Goal: Task Accomplishment & Management: Manage account settings

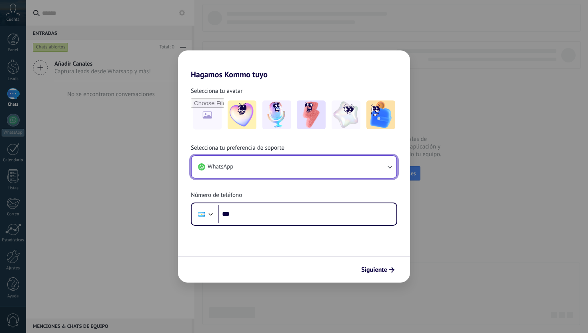
click at [240, 157] on button "WhatsApp" at bounding box center [294, 167] width 205 height 22
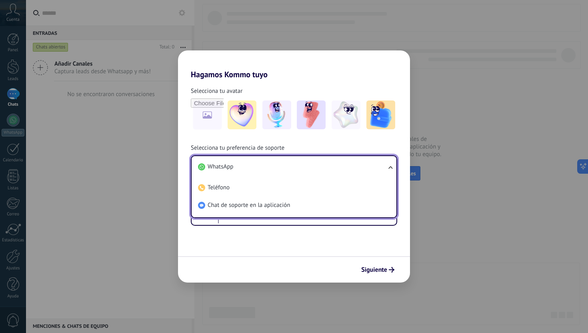
click at [205, 151] on span "Selecciona tu preferencia de soporte" at bounding box center [238, 148] width 94 height 8
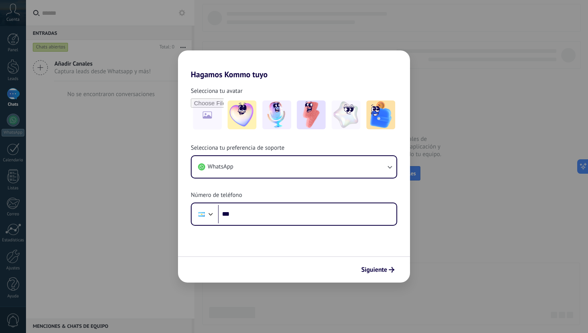
click at [178, 133] on div "Hagamos Kommo tuyo Selecciona tu avatar Selecciona tu preferencia de soporte Wh…" at bounding box center [294, 166] width 588 height 333
click at [140, 219] on div "Hagamos Kommo tuyo Selecciona tu avatar Selecciona tu preferencia de soporte Wh…" at bounding box center [294, 166] width 588 height 333
click at [368, 267] on span "Siguiente" at bounding box center [374, 270] width 26 height 6
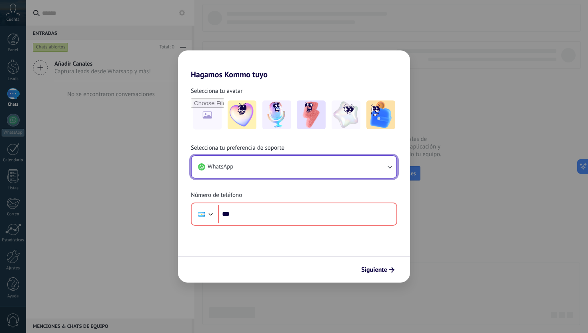
click at [249, 157] on button "WhatsApp" at bounding box center [294, 167] width 205 height 22
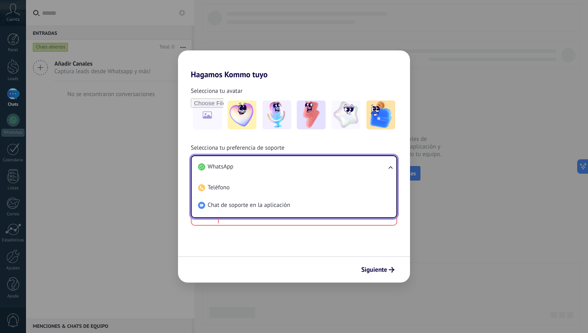
click at [187, 128] on div "Selecciona tu avatar" at bounding box center [294, 109] width 232 height 44
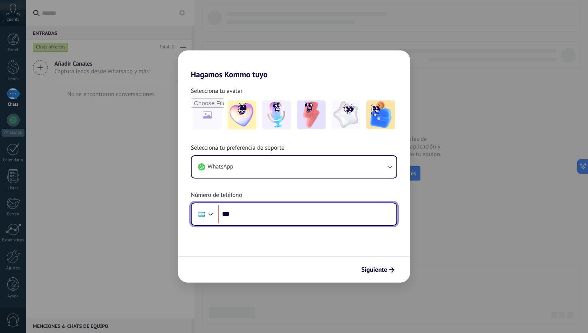
click at [272, 217] on input "***" at bounding box center [307, 214] width 178 height 18
type input "**********"
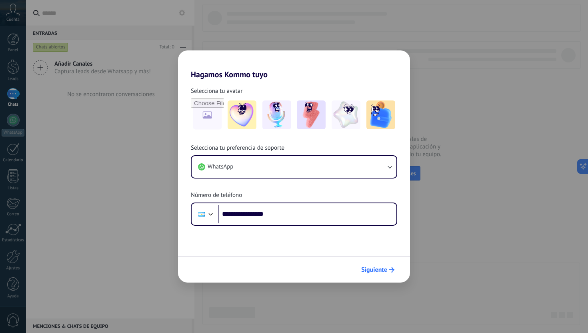
click at [379, 270] on span "Siguiente" at bounding box center [374, 270] width 26 height 6
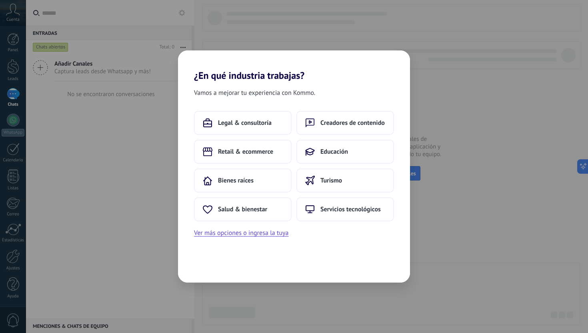
click at [148, 51] on div "¿En qué industria trabajas? Vamos a mejorar tu experiencia con Kommo. Legal & c…" at bounding box center [294, 166] width 588 height 333
click at [222, 230] on button "Ver más opciones o ingresa la tuya" at bounding box center [241, 233] width 94 height 10
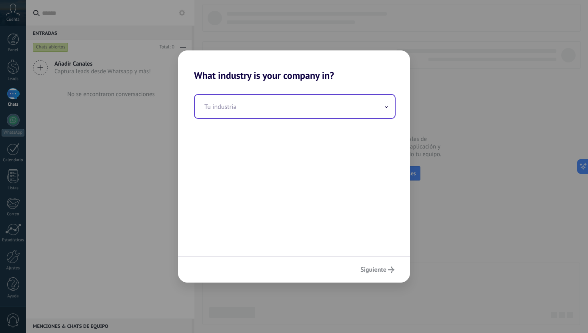
click at [265, 109] on input "text" at bounding box center [295, 106] width 200 height 23
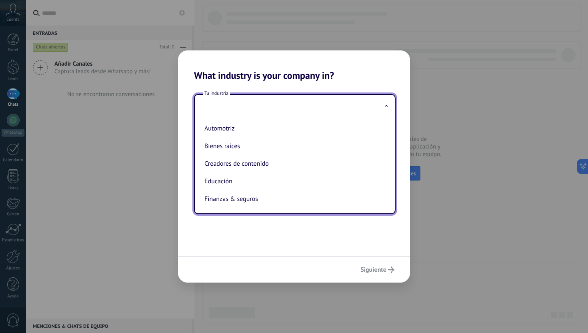
click at [380, 268] on div "Siguiente" at bounding box center [294, 269] width 232 height 26
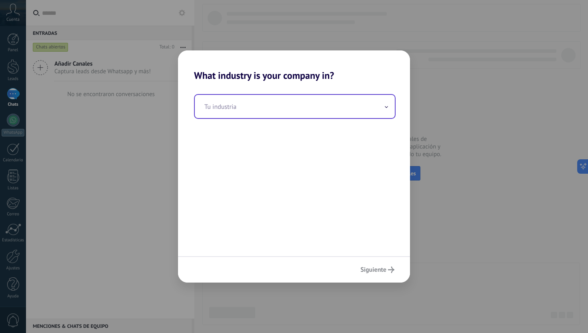
click at [250, 105] on input "text" at bounding box center [295, 106] width 200 height 23
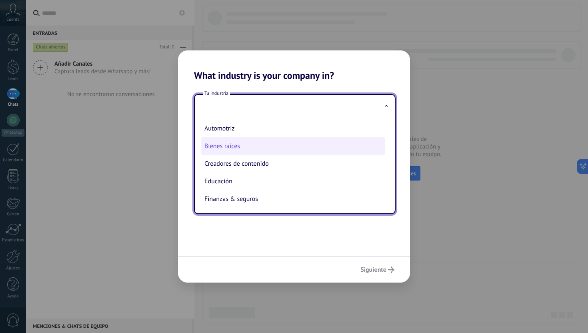
click at [248, 143] on li "Bienes raíces" at bounding box center [293, 146] width 184 height 18
type input "**********"
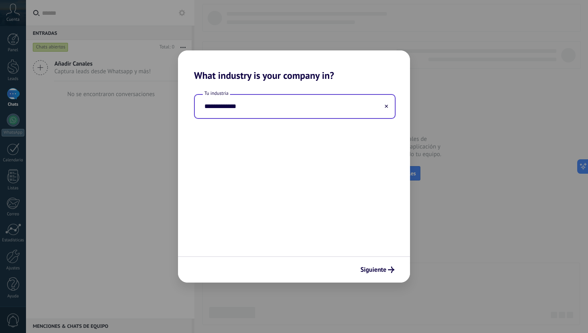
click at [382, 278] on div "Siguiente" at bounding box center [294, 269] width 232 height 26
click at [373, 272] on span "Siguiente" at bounding box center [373, 270] width 26 height 6
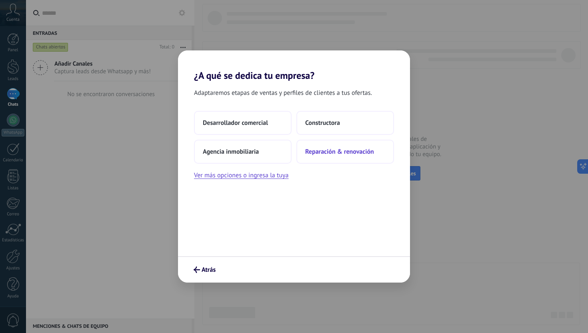
click at [326, 147] on button "Reparación & renovación" at bounding box center [345, 152] width 98 height 24
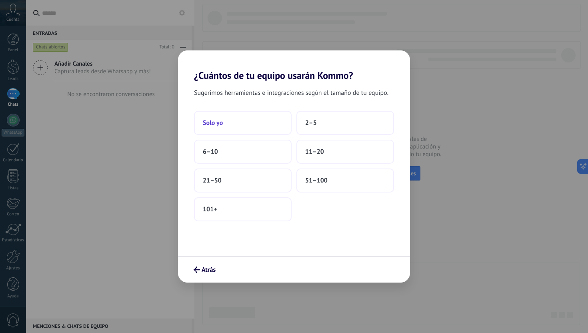
click at [235, 112] on button "Solo yo" at bounding box center [243, 123] width 98 height 24
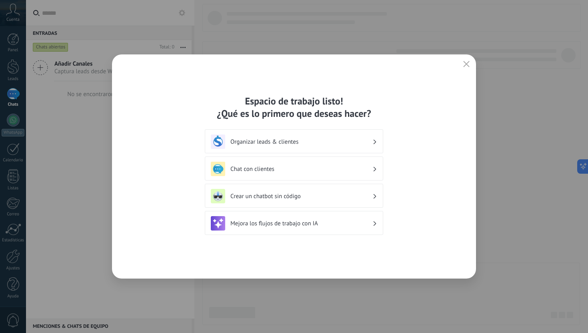
click at [470, 65] on button "button" at bounding box center [466, 64] width 10 height 11
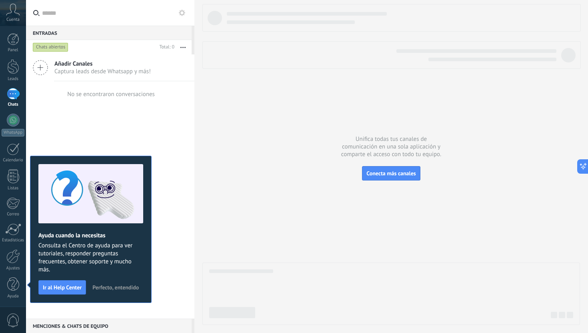
click at [59, 144] on div "Añadir Canales Captura leads desde Whatsapp y más! No se encontraron conversaci…" at bounding box center [110, 186] width 168 height 264
click at [16, 10] on icon at bounding box center [13, 10] width 14 height 12
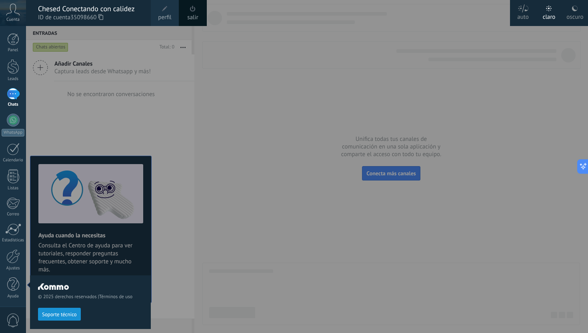
click at [162, 10] on span at bounding box center [165, 9] width 6 height 6
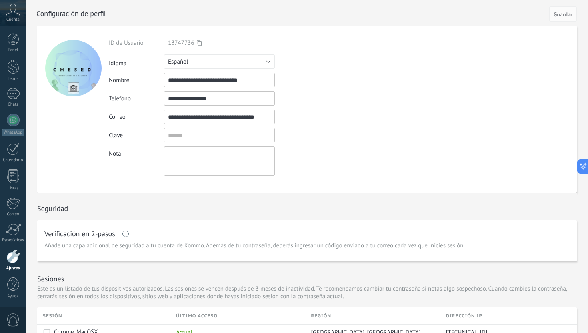
click at [84, 72] on div at bounding box center [73, 68] width 56 height 56
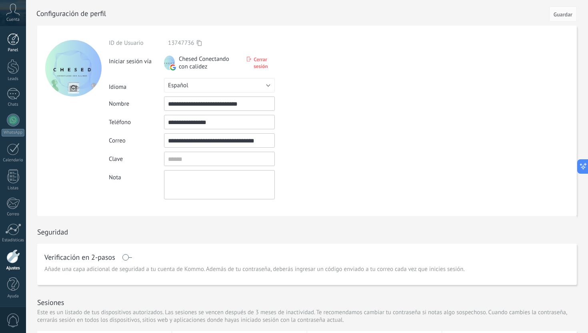
click at [13, 46] on link "Panel" at bounding box center [13, 43] width 26 height 20
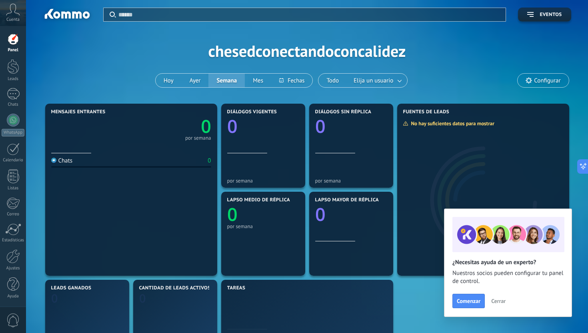
click at [14, 14] on icon at bounding box center [13, 10] width 14 height 12
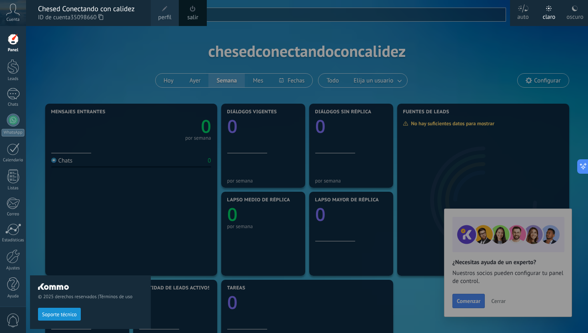
click at [78, 30] on div "© 2025 derechos reservados | Términos de uso Soporte técnico" at bounding box center [90, 179] width 121 height 307
click at [60, 56] on div "© 2025 derechos reservados | Términos de uso Soporte técnico" at bounding box center [90, 179] width 121 height 307
click at [161, 15] on span "perfil" at bounding box center [164, 17] width 13 height 9
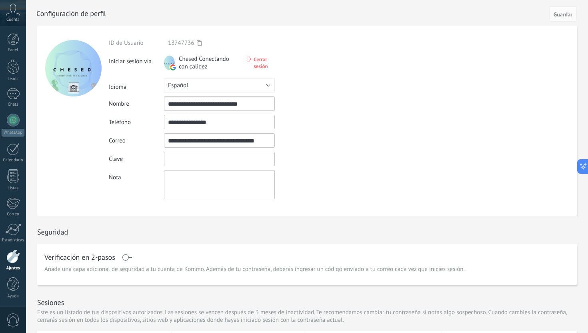
click at [186, 156] on input "textbox" at bounding box center [219, 159] width 111 height 14
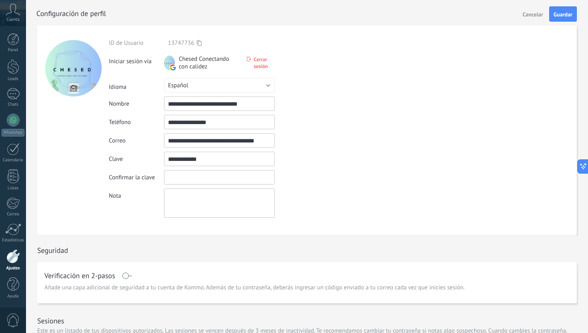
type input "**********"
click at [190, 178] on input "textbox" at bounding box center [219, 177] width 111 height 14
type input "**********"
drag, startPoint x: 198, startPoint y: 164, endPoint x: 164, endPoint y: 164, distance: 33.6
click at [164, 164] on input "textbox" at bounding box center [219, 159] width 111 height 14
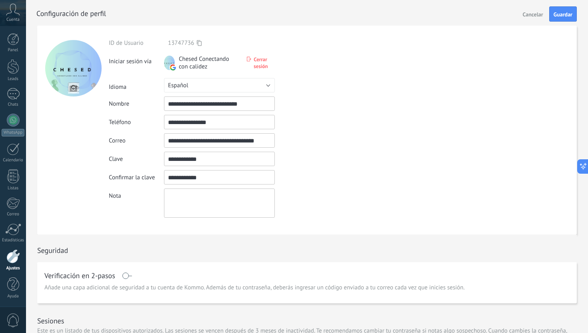
drag, startPoint x: 209, startPoint y: 158, endPoint x: 153, endPoint y: 157, distance: 56.4
click at [153, 157] on div "Clave" at bounding box center [238, 159] width 258 height 14
drag, startPoint x: 167, startPoint y: 142, endPoint x: 307, endPoint y: 143, distance: 140.0
click at [307, 143] on div "**********" at bounding box center [238, 140] width 258 height 14
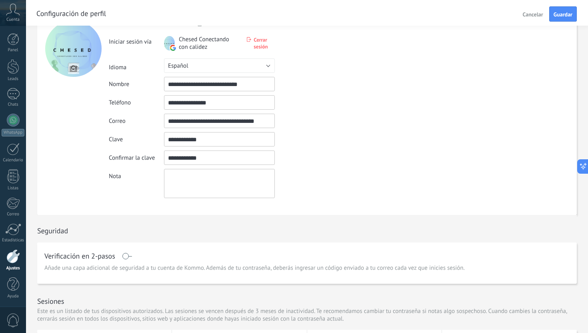
scroll to position [39, 0]
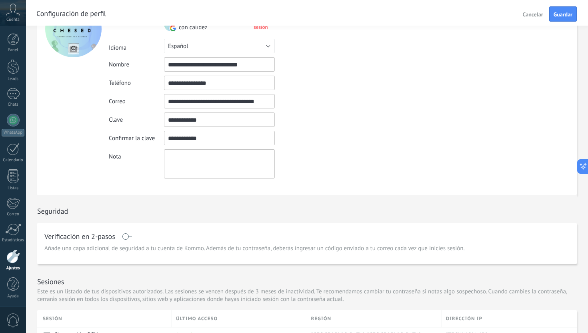
click at [126, 237] on span at bounding box center [127, 236] width 10 height 6
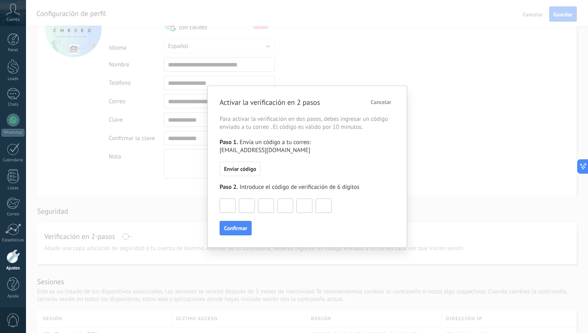
click at [384, 104] on span "Cancelar" at bounding box center [381, 102] width 20 height 6
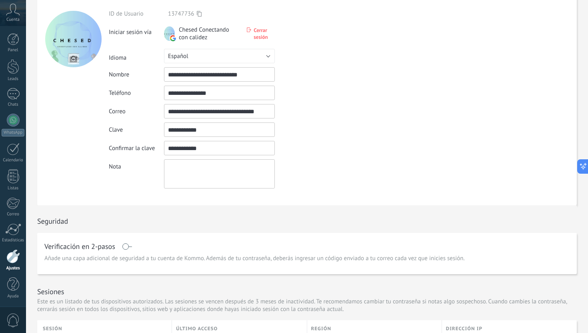
scroll to position [0, 0]
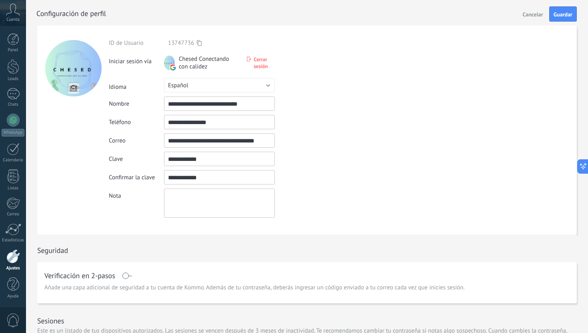
click at [125, 275] on span at bounding box center [127, 275] width 10 height 6
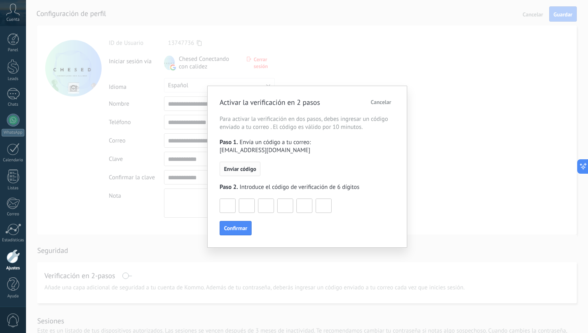
click at [244, 170] on span "Enviar código" at bounding box center [240, 169] width 32 height 6
click at [230, 200] on input at bounding box center [227, 205] width 15 height 13
type input "*"
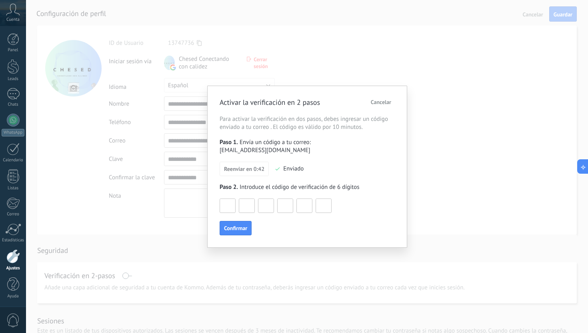
type input "*"
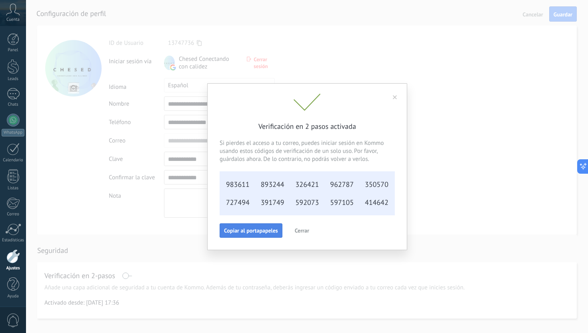
click at [242, 231] on span "Copiar al portapapeles" at bounding box center [251, 231] width 54 height 6
click at [307, 228] on span "Cerrar" at bounding box center [302, 231] width 14 height 6
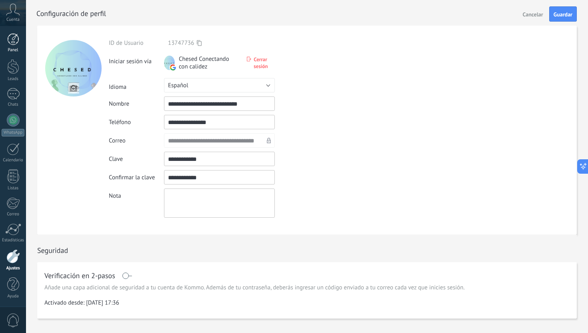
click at [12, 48] on div "Panel" at bounding box center [13, 50] width 23 height 5
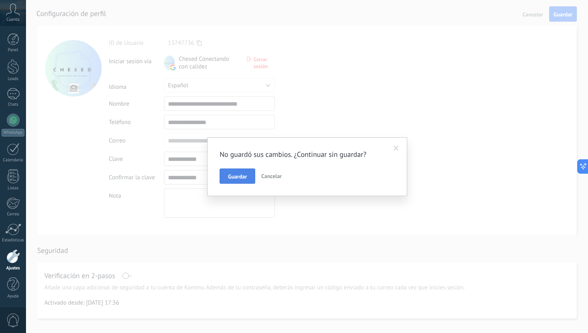
click at [247, 175] on button "Guardar" at bounding box center [238, 175] width 36 height 15
